Goal: Task Accomplishment & Management: Complete application form

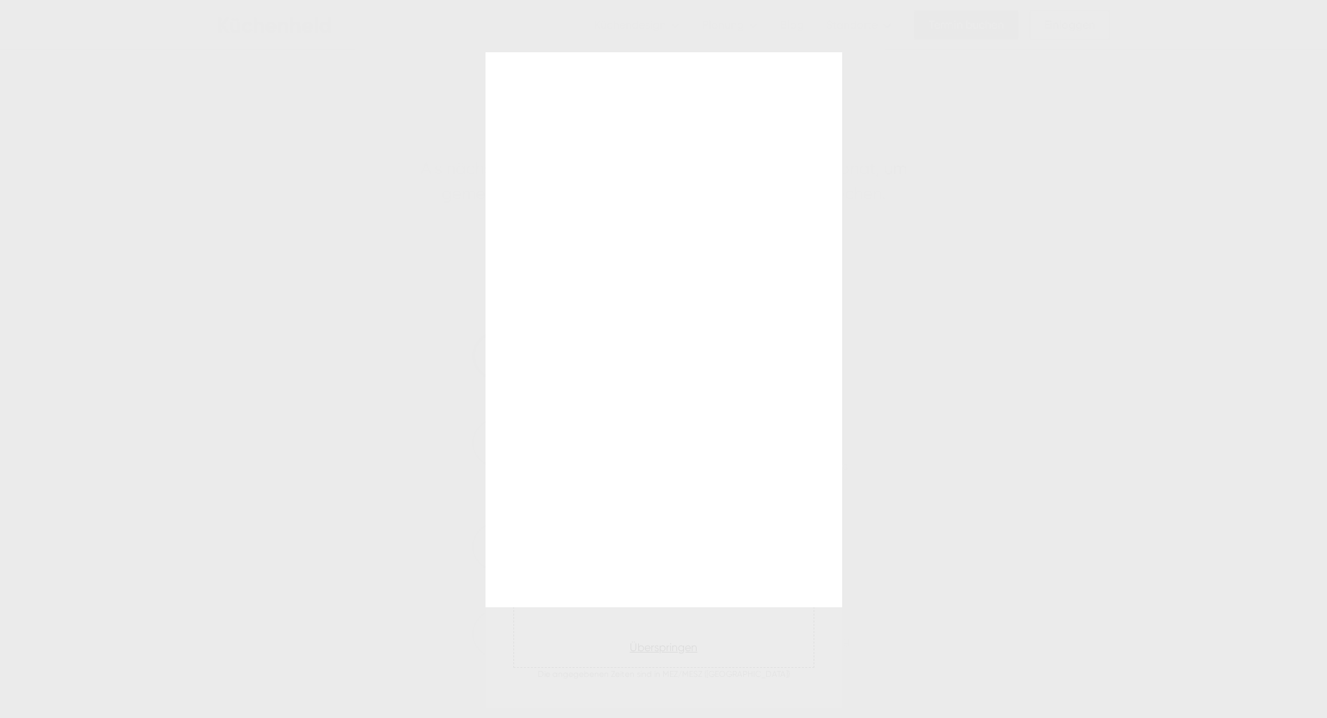
click at [685, 713] on div at bounding box center [663, 359] width 1327 height 718
click at [697, 714] on div at bounding box center [663, 359] width 1327 height 718
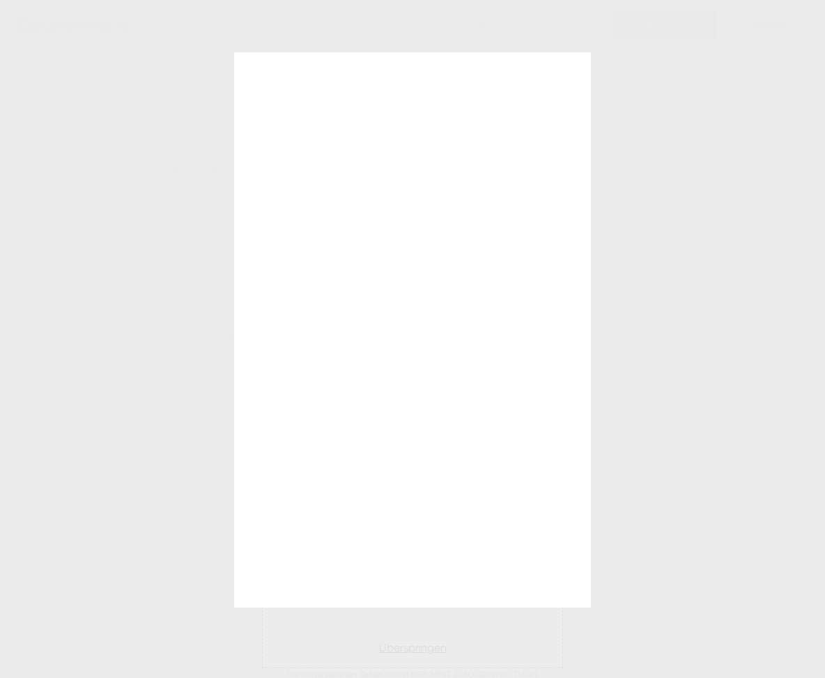
click at [118, 105] on div at bounding box center [412, 339] width 825 height 678
